Goal: Check status

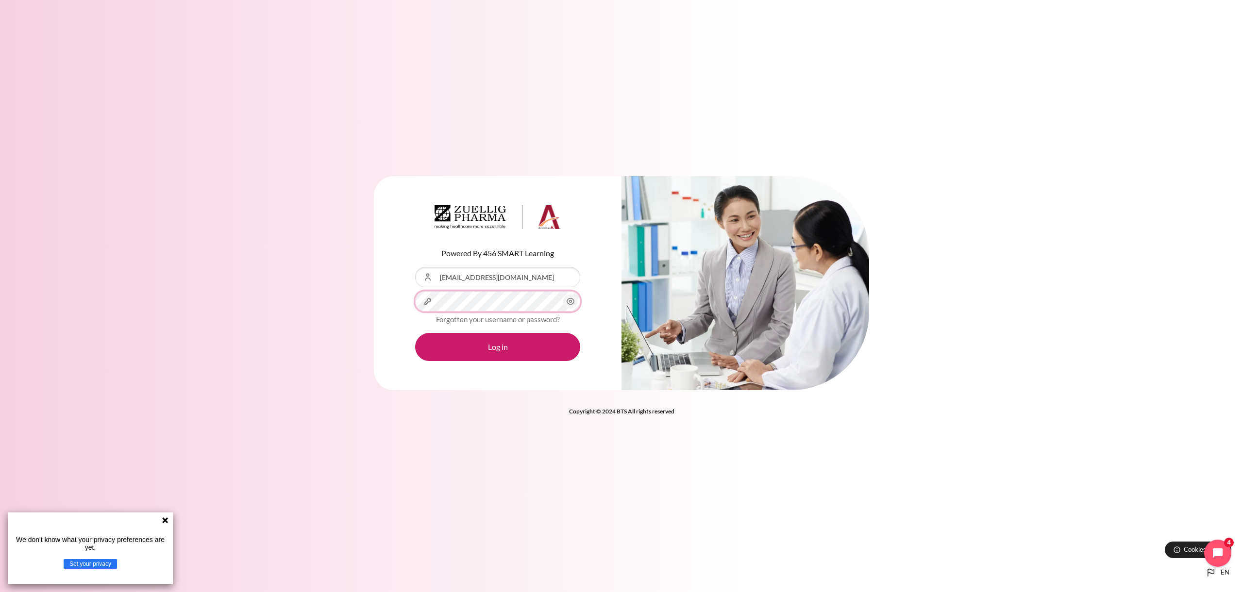
click at [415, 333] on button "Log in" at bounding box center [497, 347] width 165 height 28
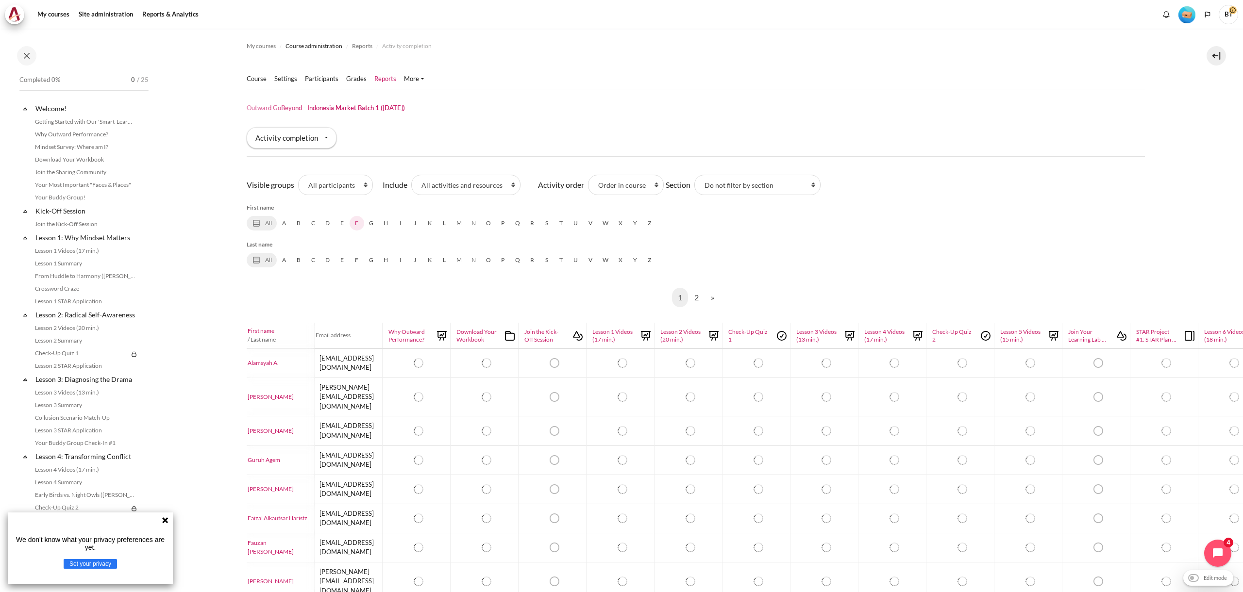
click at [357, 222] on link "F" at bounding box center [357, 223] width 15 height 15
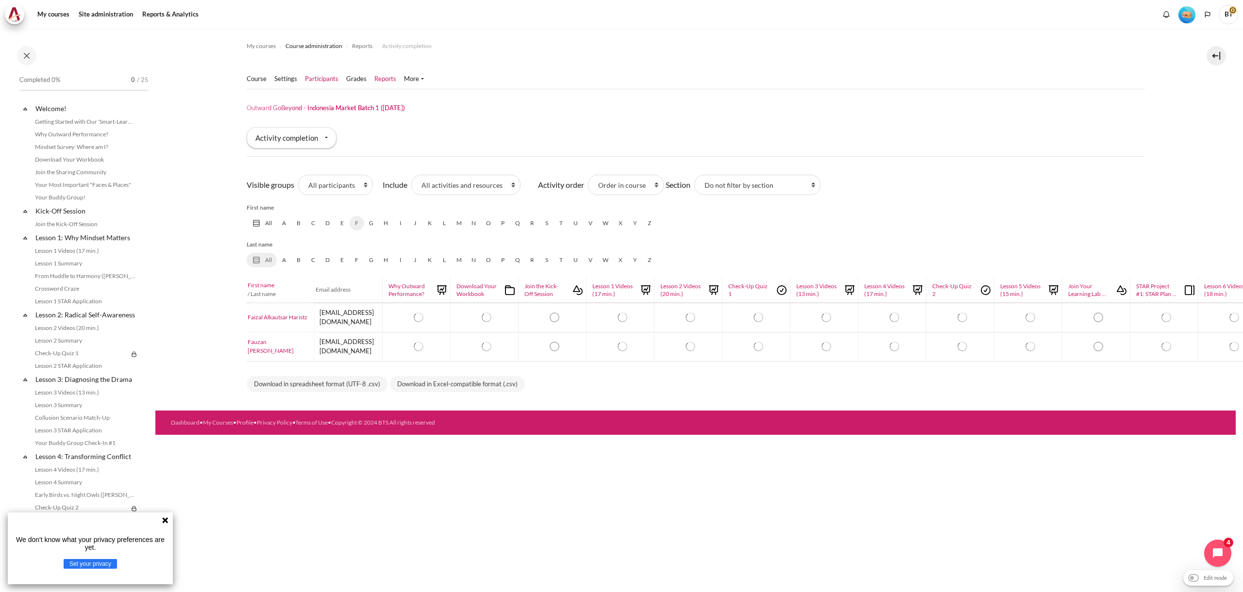
click at [317, 75] on link "Participants" at bounding box center [322, 79] width 34 height 10
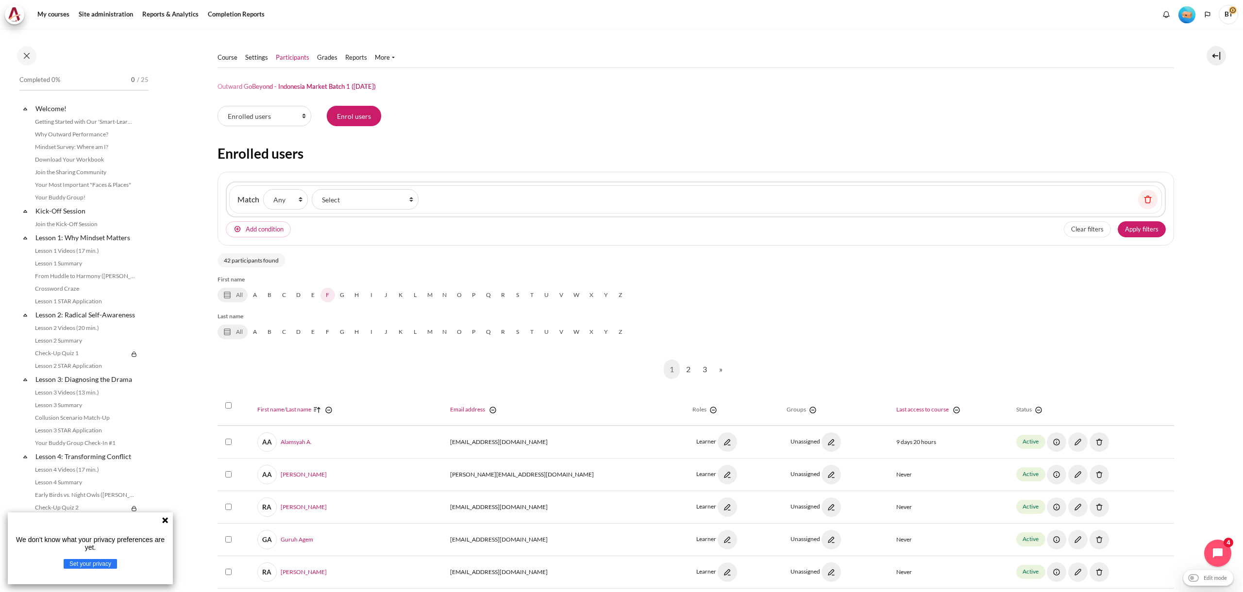
click at [326, 296] on link "F" at bounding box center [328, 295] width 15 height 15
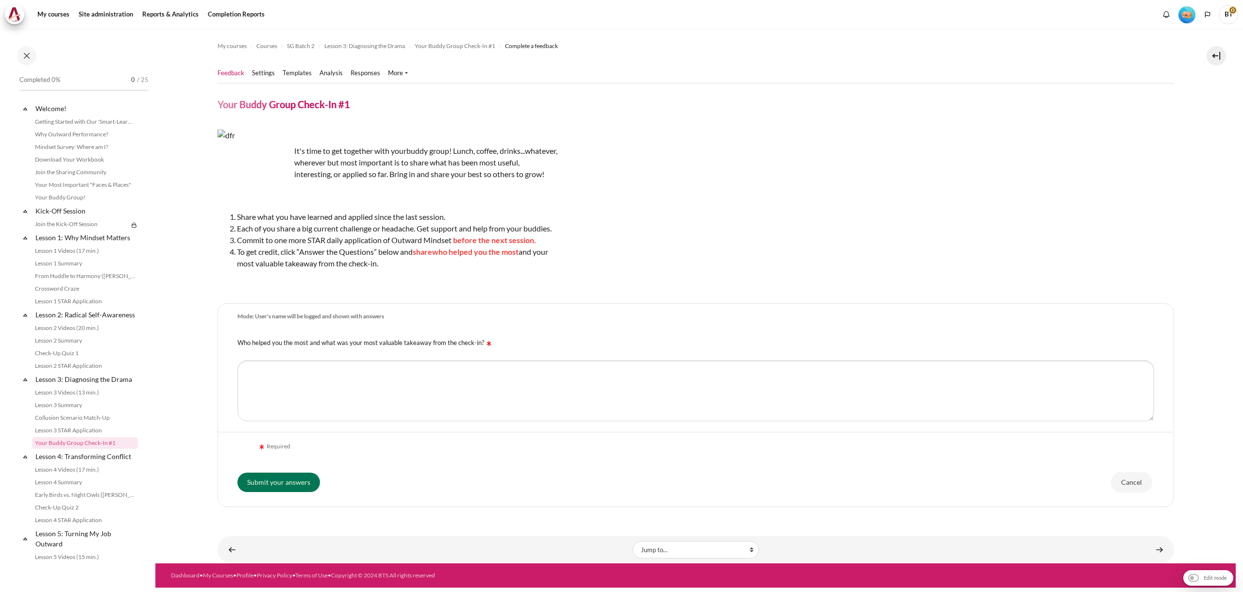
scroll to position [124, 0]
